Goal: Browse casually

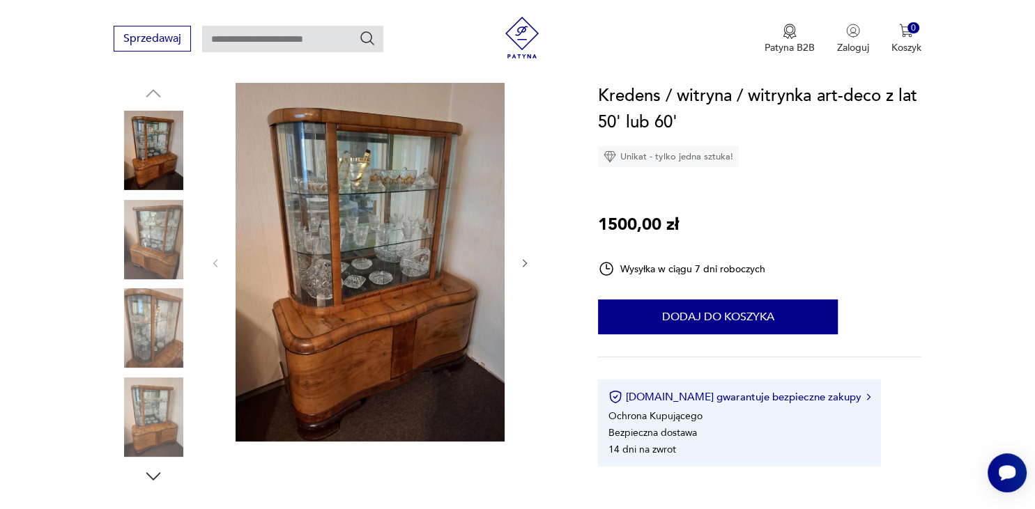
click at [523, 261] on icon "button" at bounding box center [525, 264] width 12 height 12
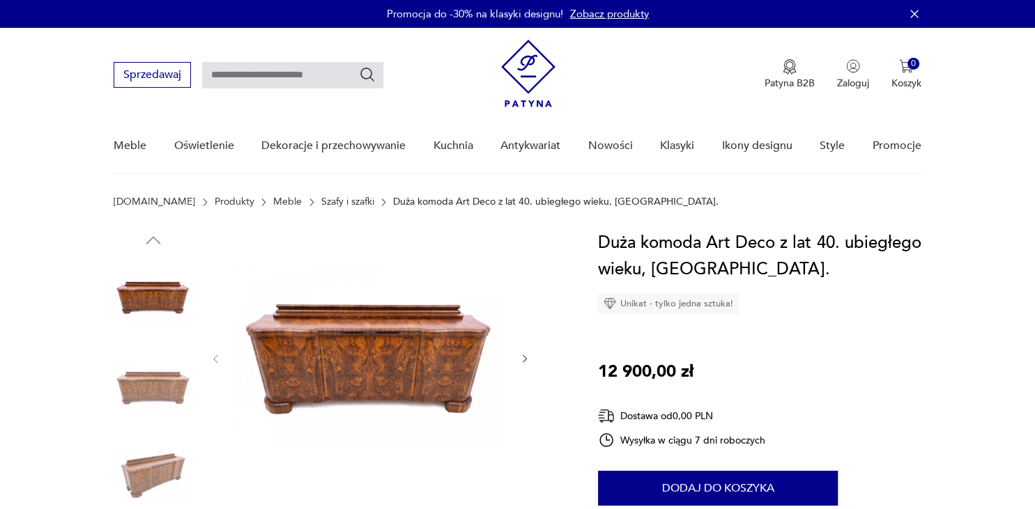
click at [523, 358] on icon "button" at bounding box center [525, 359] width 12 height 12
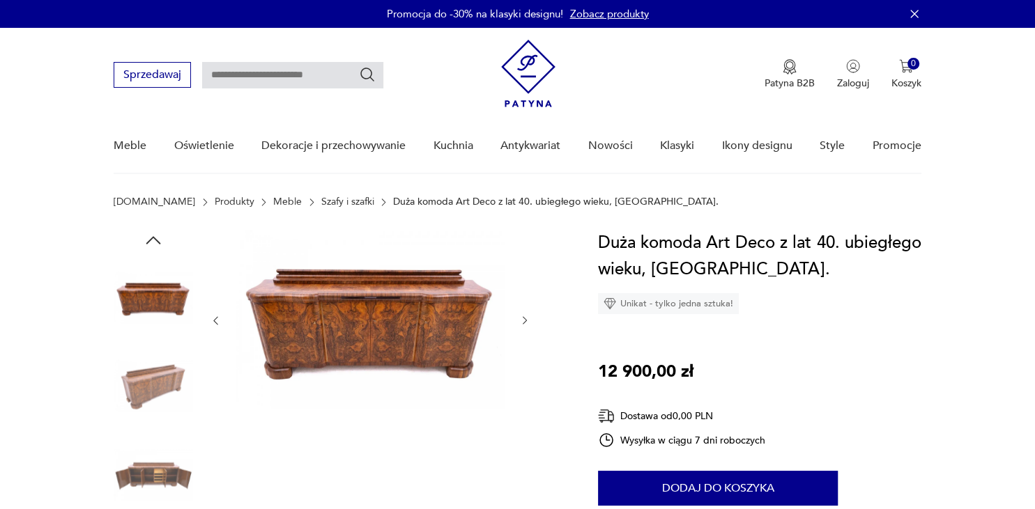
click at [523, 358] on div at bounding box center [370, 321] width 320 height 182
